Goal: Task Accomplishment & Management: Use online tool/utility

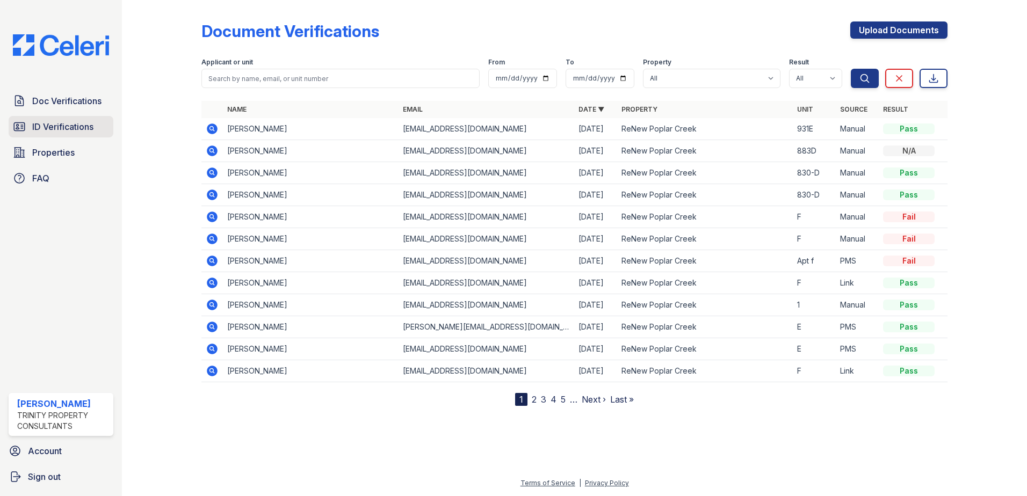
click at [41, 121] on span "ID Verifications" at bounding box center [62, 126] width 61 height 13
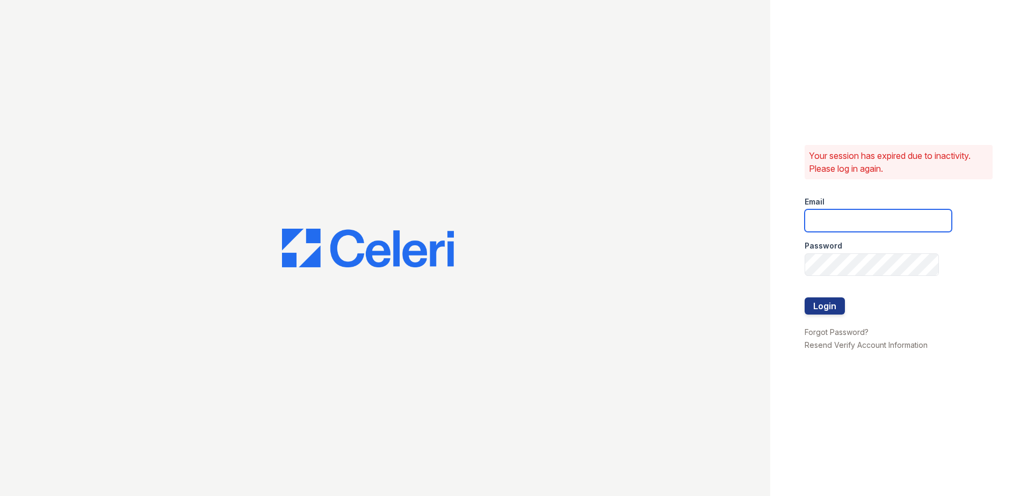
type input "[EMAIL_ADDRESS][DOMAIN_NAME]"
click at [837, 308] on button "Login" at bounding box center [825, 306] width 40 height 17
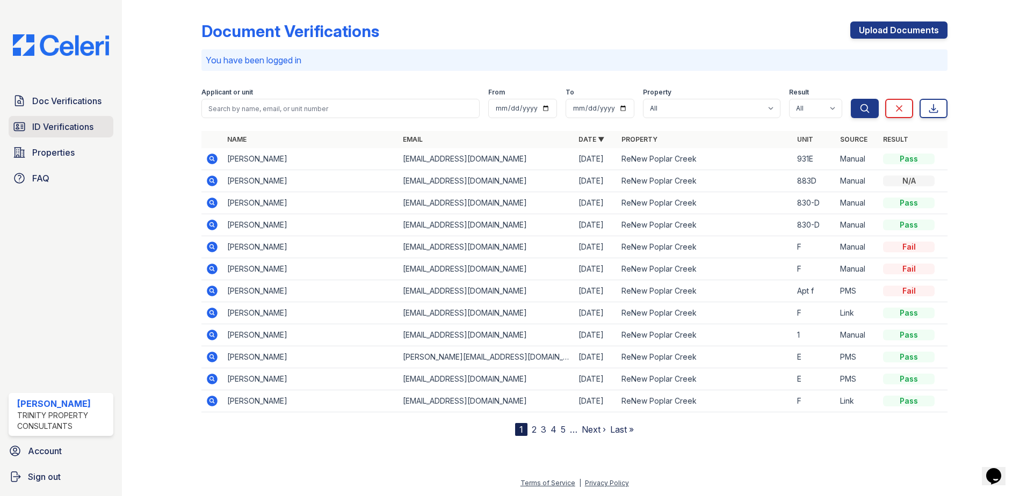
click at [41, 133] on span "ID Verifications" at bounding box center [62, 126] width 61 height 13
click at [41, 126] on span "ID Verifications" at bounding box center [62, 126] width 61 height 13
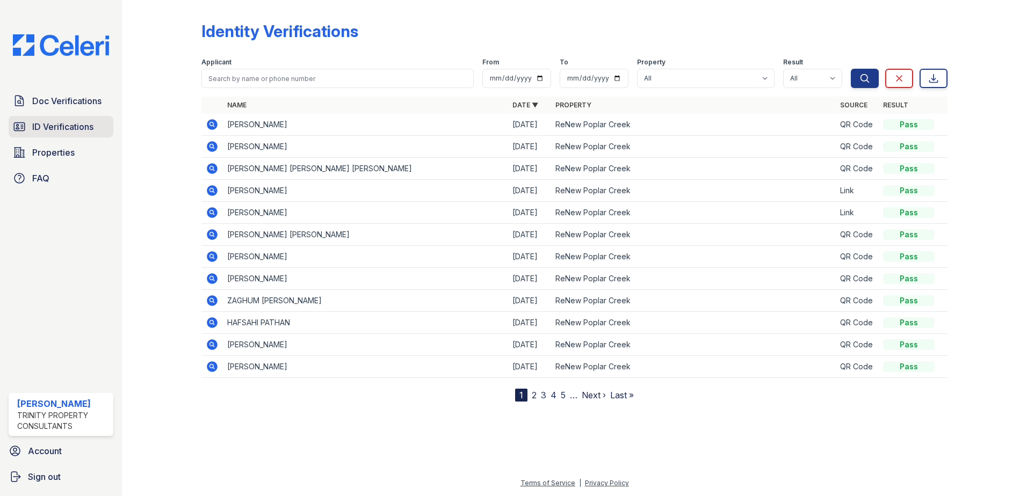
click at [60, 119] on link "ID Verifications" at bounding box center [61, 126] width 105 height 21
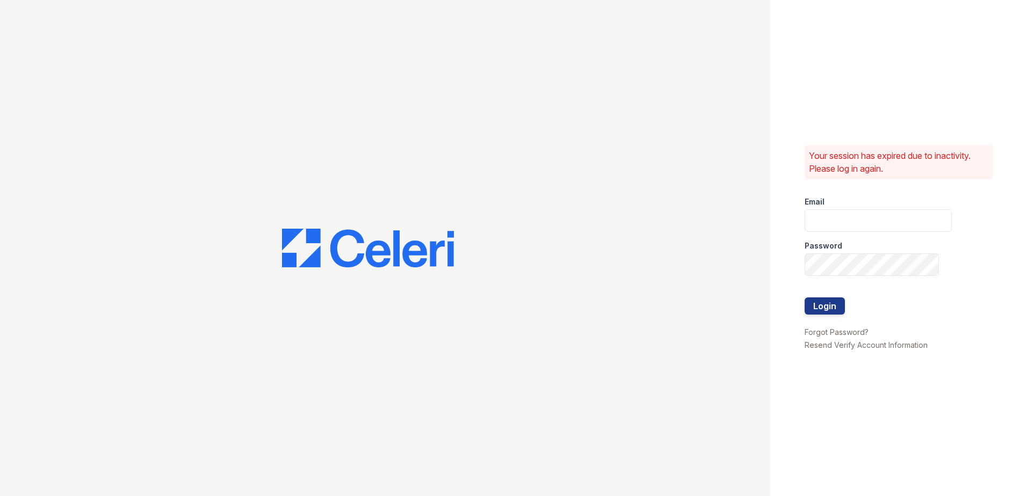
type input "[EMAIL_ADDRESS][DOMAIN_NAME]"
click at [839, 305] on button "Login" at bounding box center [825, 306] width 40 height 17
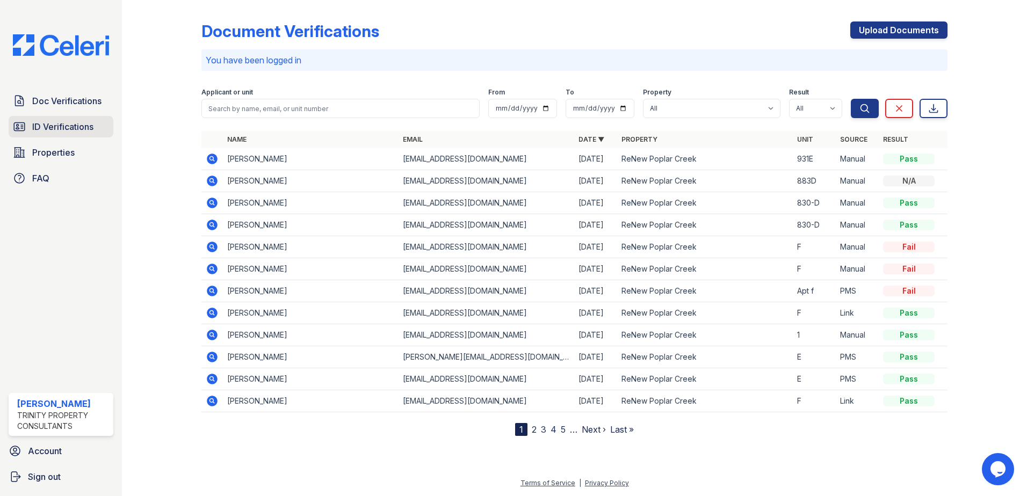
click at [65, 122] on span "ID Verifications" at bounding box center [62, 126] width 61 height 13
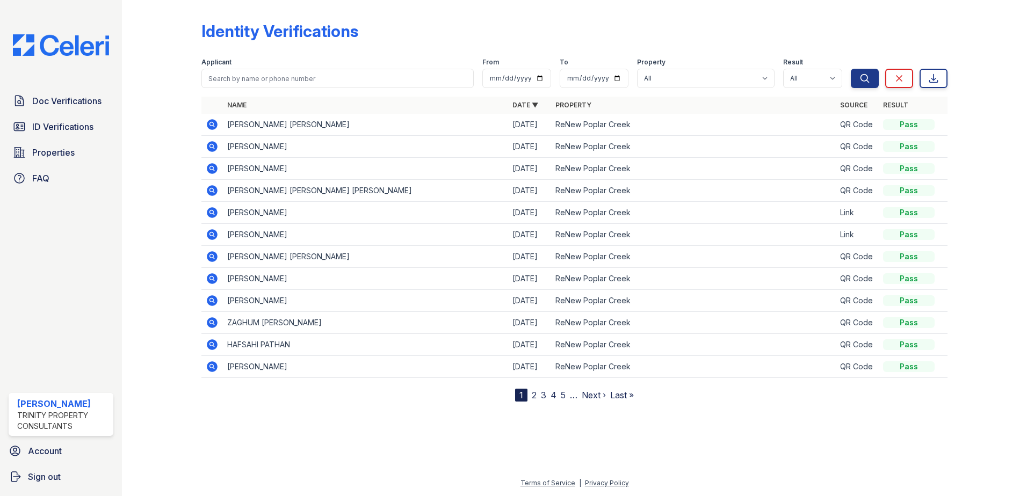
click at [66, 122] on span "ID Verifications" at bounding box center [62, 126] width 61 height 13
click at [73, 127] on span "ID Verifications" at bounding box center [62, 126] width 61 height 13
click at [40, 131] on span "ID Verifications" at bounding box center [62, 126] width 61 height 13
click at [50, 118] on link "ID Verifications" at bounding box center [61, 126] width 105 height 21
